Goal: Task Accomplishment & Management: Manage account settings

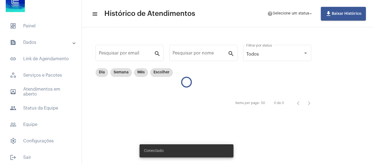
scroll to position [14, 0]
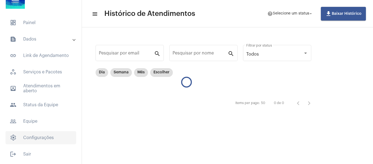
click at [38, 138] on span "settings Configurações" at bounding box center [40, 137] width 71 height 13
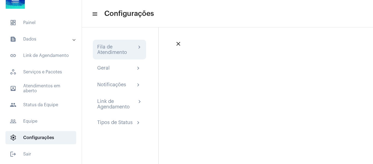
click at [118, 52] on div "Fila de Atendimento" at bounding box center [116, 49] width 39 height 11
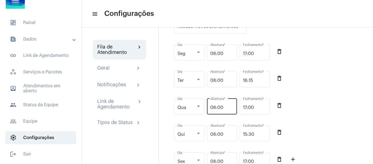
scroll to position [82, 0]
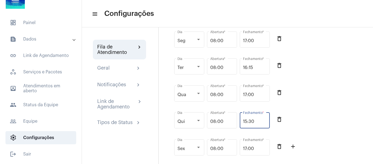
click at [255, 121] on input "15:30" at bounding box center [255, 121] width 24 height 5
click at [312, 124] on div "Qui Dia 08:00 Abertura * 15:30 Fechamento * delete_outline" at bounding box center [267, 123] width 189 height 27
click at [255, 122] on input "15:30" at bounding box center [255, 121] width 24 height 5
drag, startPoint x: 256, startPoint y: 122, endPoint x: 243, endPoint y: 122, distance: 13.9
click at [243, 122] on div "15:30 Fechamento *" at bounding box center [255, 119] width 30 height 17
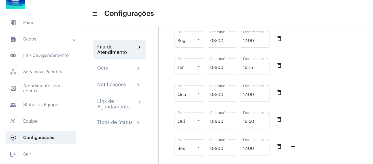
click at [319, 121] on div "Qui Dia 08:00 Abertura * 16:50 Fechamento * delete_outline" at bounding box center [267, 123] width 189 height 27
drag, startPoint x: 255, startPoint y: 121, endPoint x: 241, endPoint y: 120, distance: 14.5
click at [241, 120] on div "16:50 Fechamento *" at bounding box center [255, 119] width 30 height 17
type input "16:15"
click at [340, 113] on div "Qui Dia 08:00 Abertura * 16:15 Fechamento * delete_outline" at bounding box center [267, 123] width 189 height 27
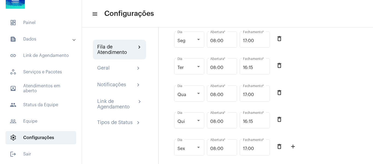
click at [321, 117] on div "Qui Dia 08:00 Abertura * 16:15 Fechamento * delete_outline" at bounding box center [267, 123] width 189 height 27
